Goal: Task Accomplishment & Management: Manage account settings

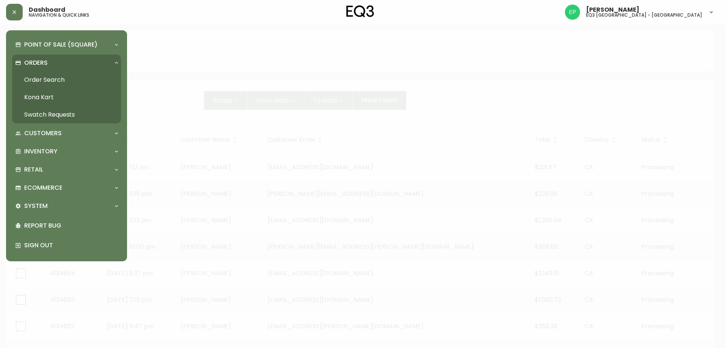
click at [36, 79] on link "Order Search" at bounding box center [66, 79] width 109 height 17
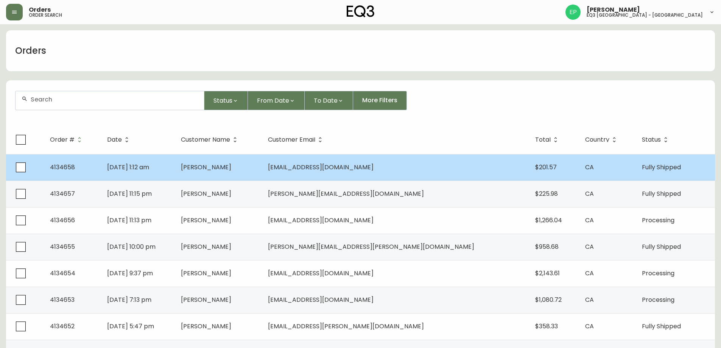
click at [262, 171] on td "[PERSON_NAME]" at bounding box center [218, 167] width 87 height 26
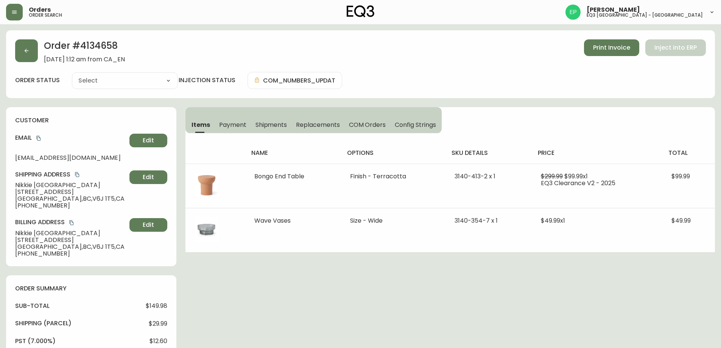
type input "Fully Shipped"
select select "FULLY_SHIPPED"
click at [27, 45] on button "button" at bounding box center [26, 50] width 23 height 23
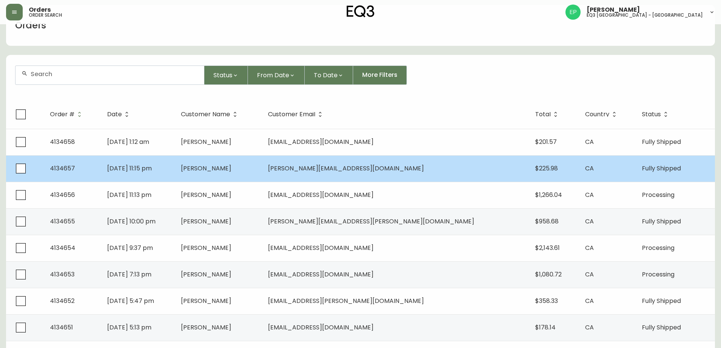
scroll to position [38, 0]
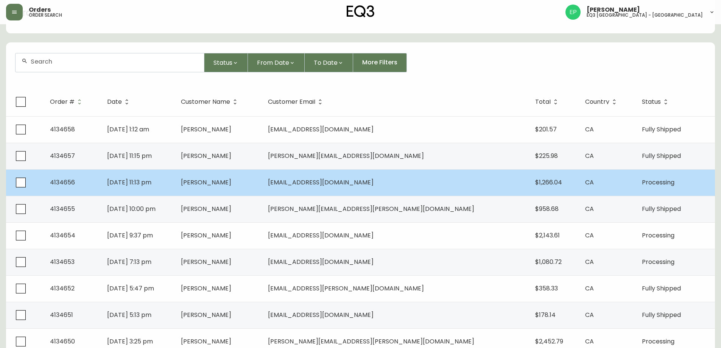
click at [262, 191] on td "[PERSON_NAME]" at bounding box center [218, 182] width 87 height 26
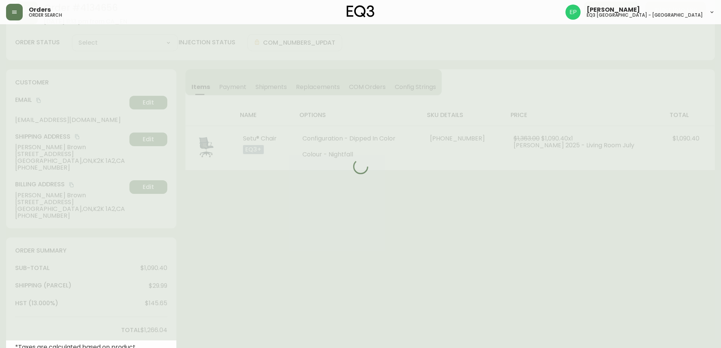
type input "Processing"
select select "PROCESSING"
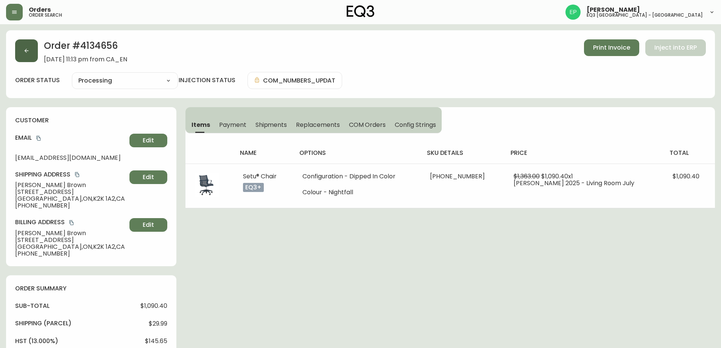
click at [31, 43] on button "button" at bounding box center [26, 50] width 23 height 23
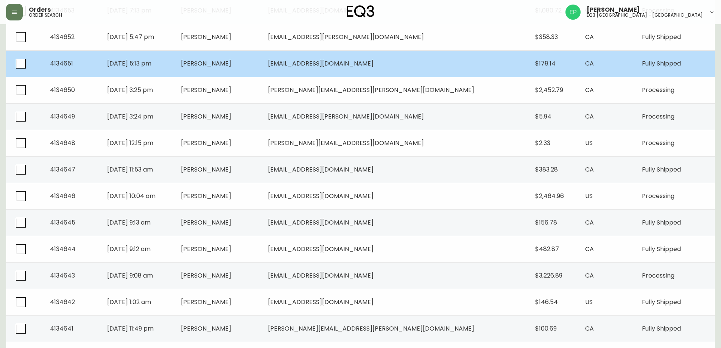
scroll to position [341, 0]
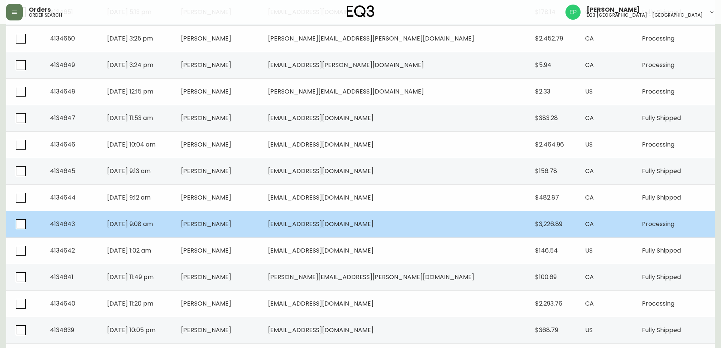
click at [448, 227] on td "[EMAIL_ADDRESS][DOMAIN_NAME]" at bounding box center [395, 224] width 267 height 26
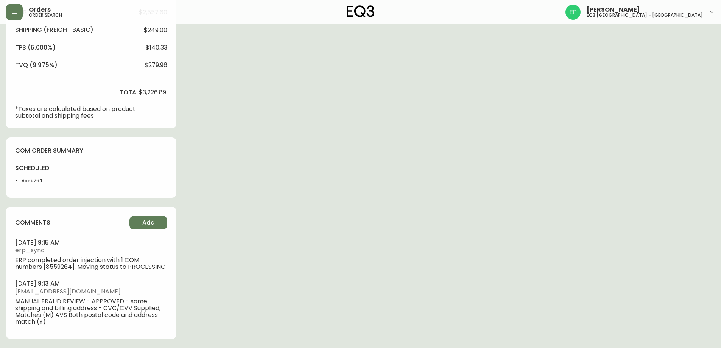
type input "Processing"
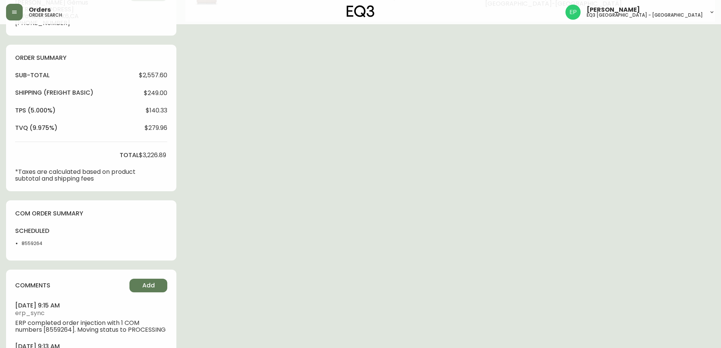
select select "PROCESSING"
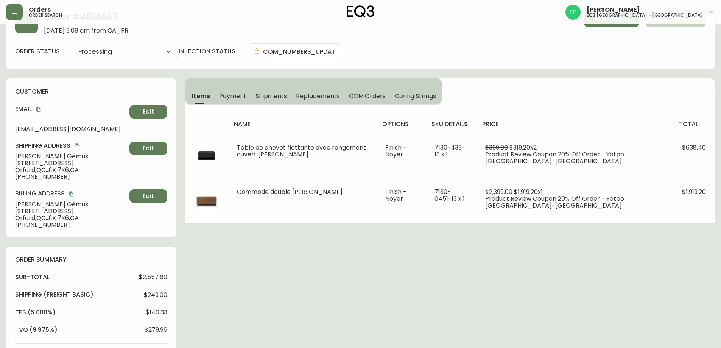
scroll to position [28, 0]
click at [29, 28] on button "button" at bounding box center [26, 22] width 23 height 23
